Goal: Communication & Community: Answer question/provide support

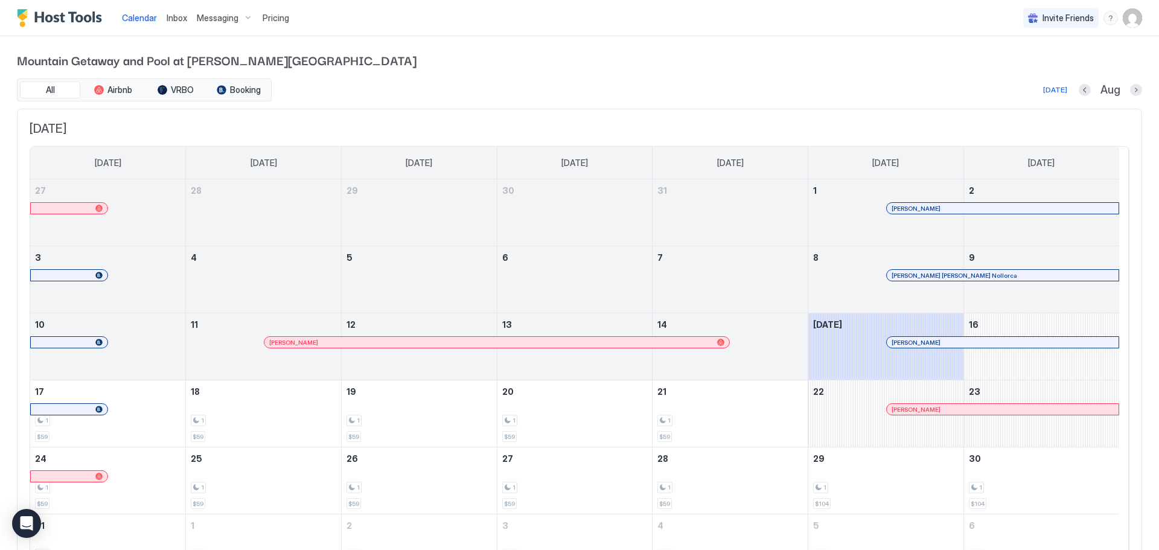
click at [228, 27] on div "Messaging" at bounding box center [225, 18] width 66 height 21
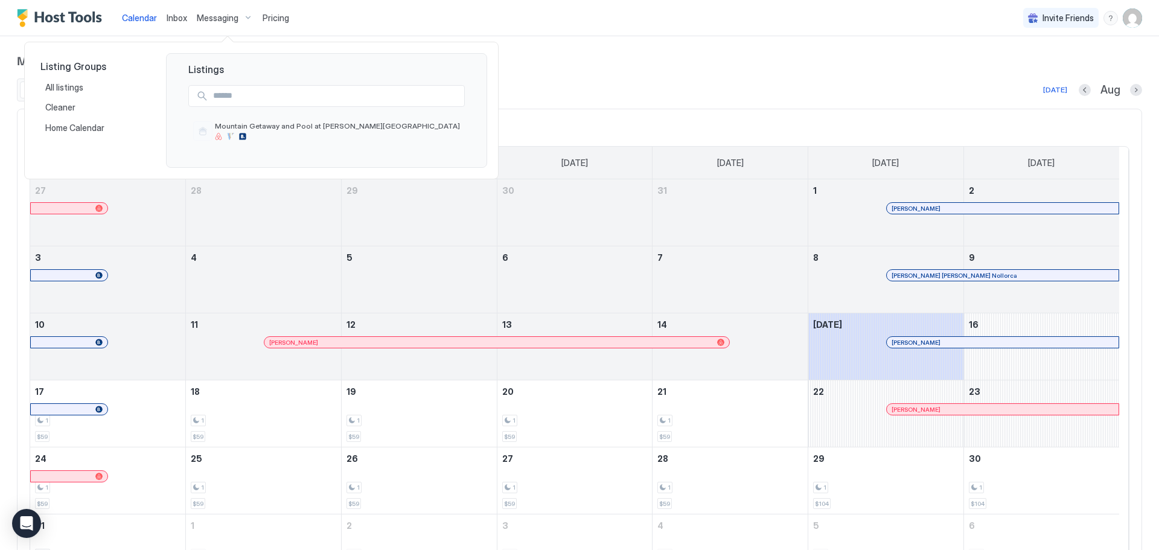
click at [168, 22] on div at bounding box center [579, 275] width 1159 height 550
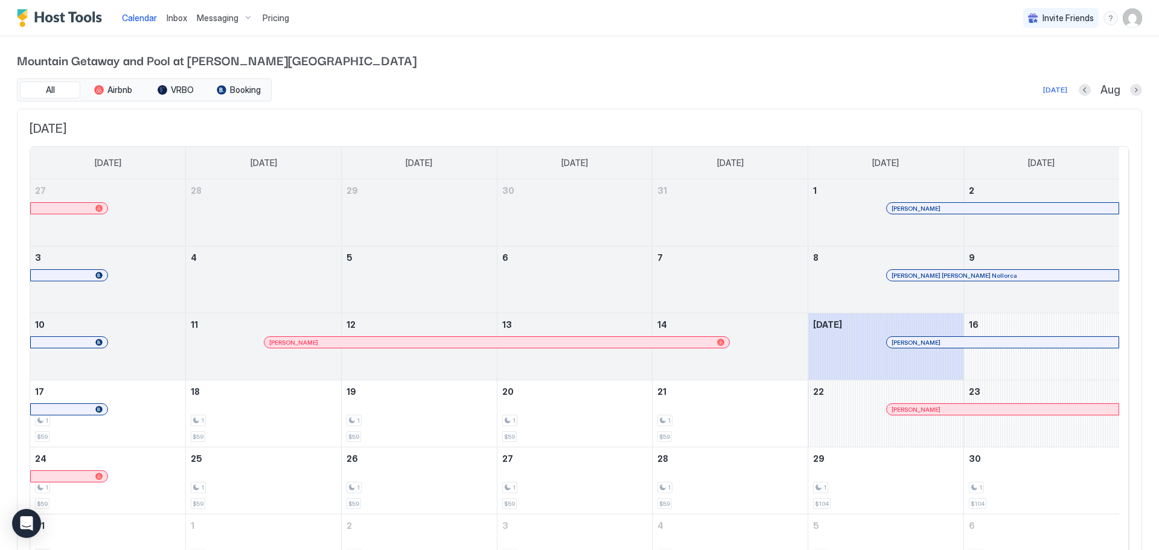
click at [176, 17] on span "Inbox" at bounding box center [177, 18] width 21 height 10
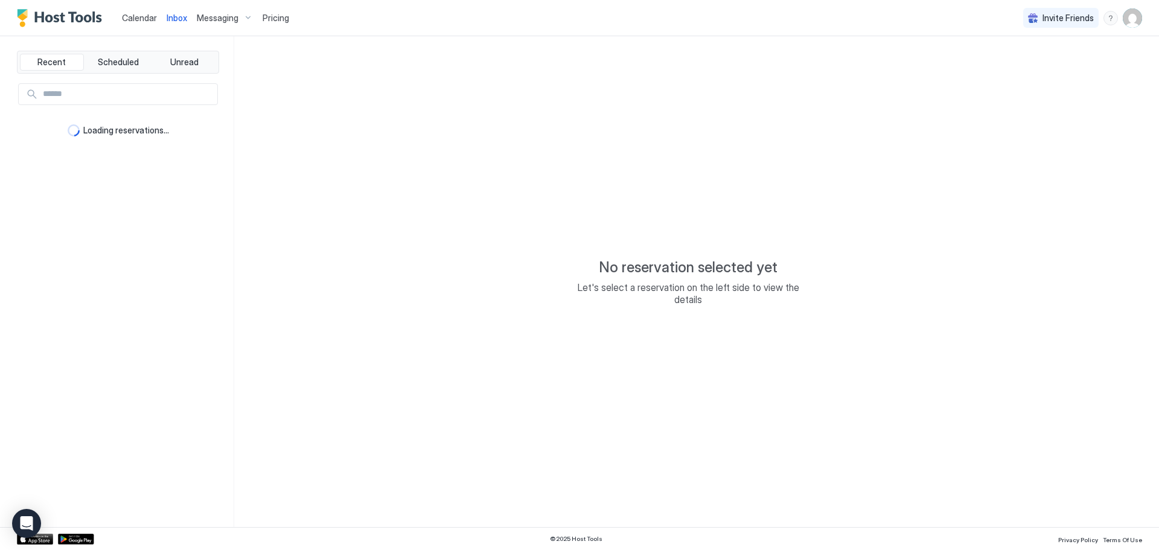
type textarea "*"
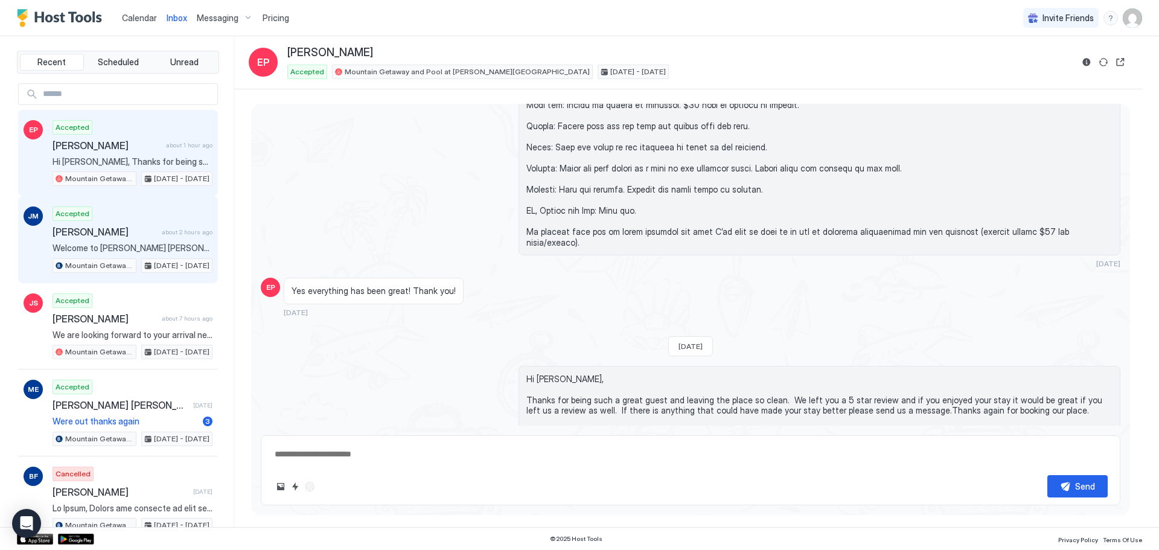
scroll to position [1804, 0]
click at [132, 222] on div "Accepted [PERSON_NAME] about 2 hours ago Welcome to [PERSON_NAME] [PERSON_NAME]…" at bounding box center [133, 239] width 160 height 66
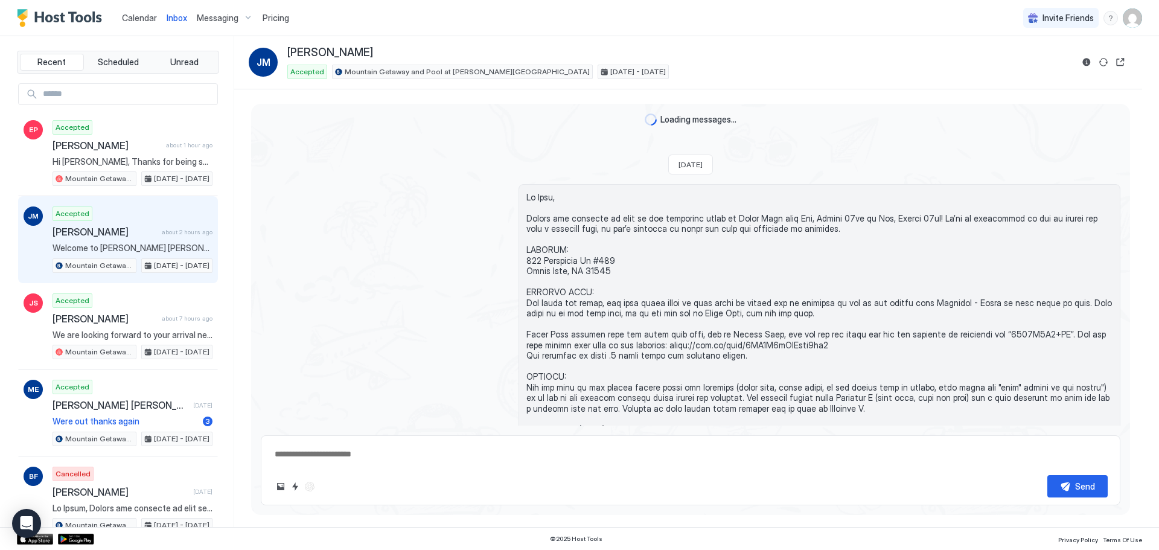
scroll to position [667, 0]
